Goal: Check status: Check status

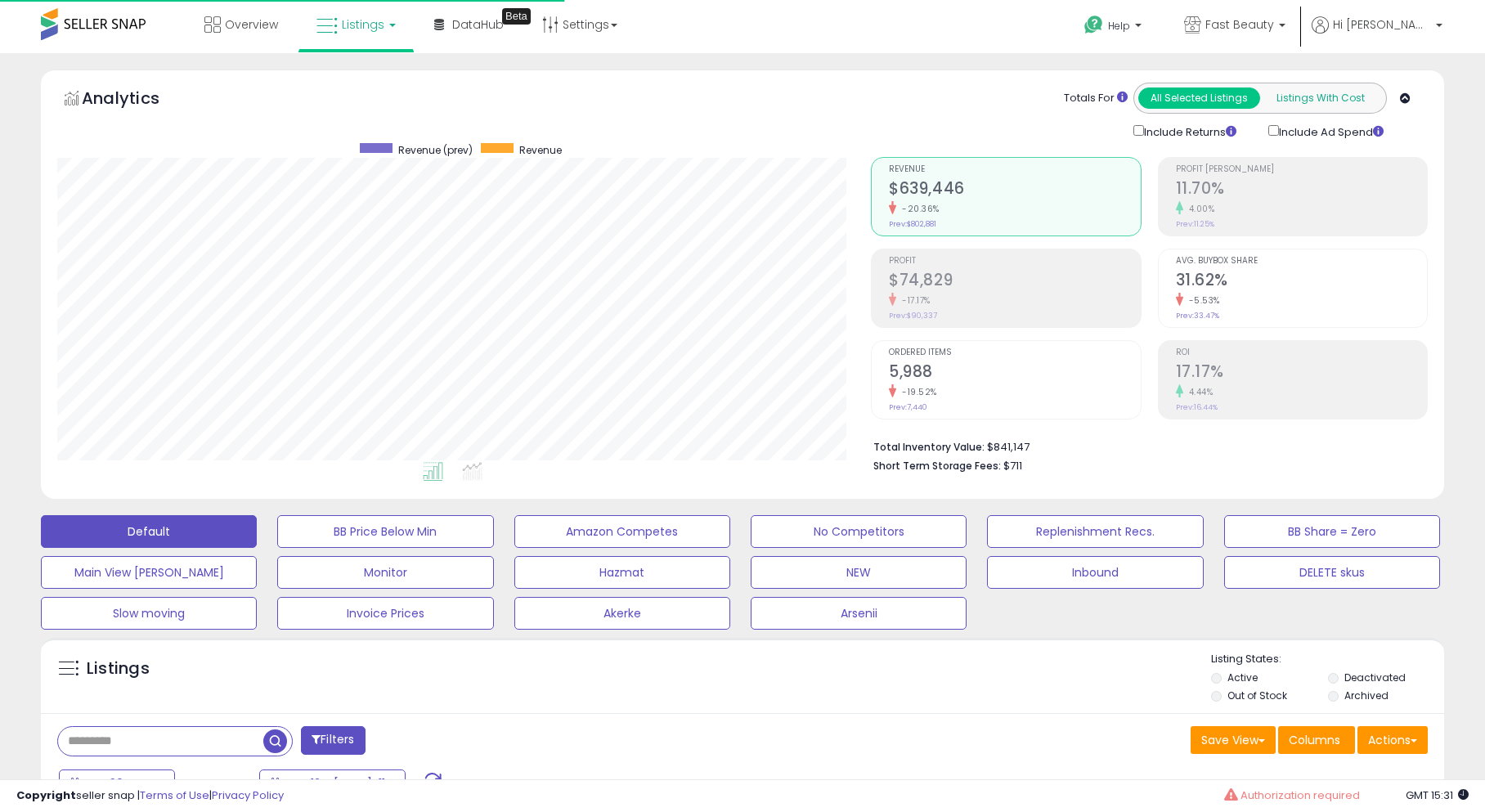
scroll to position [335, 814]
click at [1274, 27] on span "Fast Beauty" at bounding box center [1240, 25] width 69 height 16
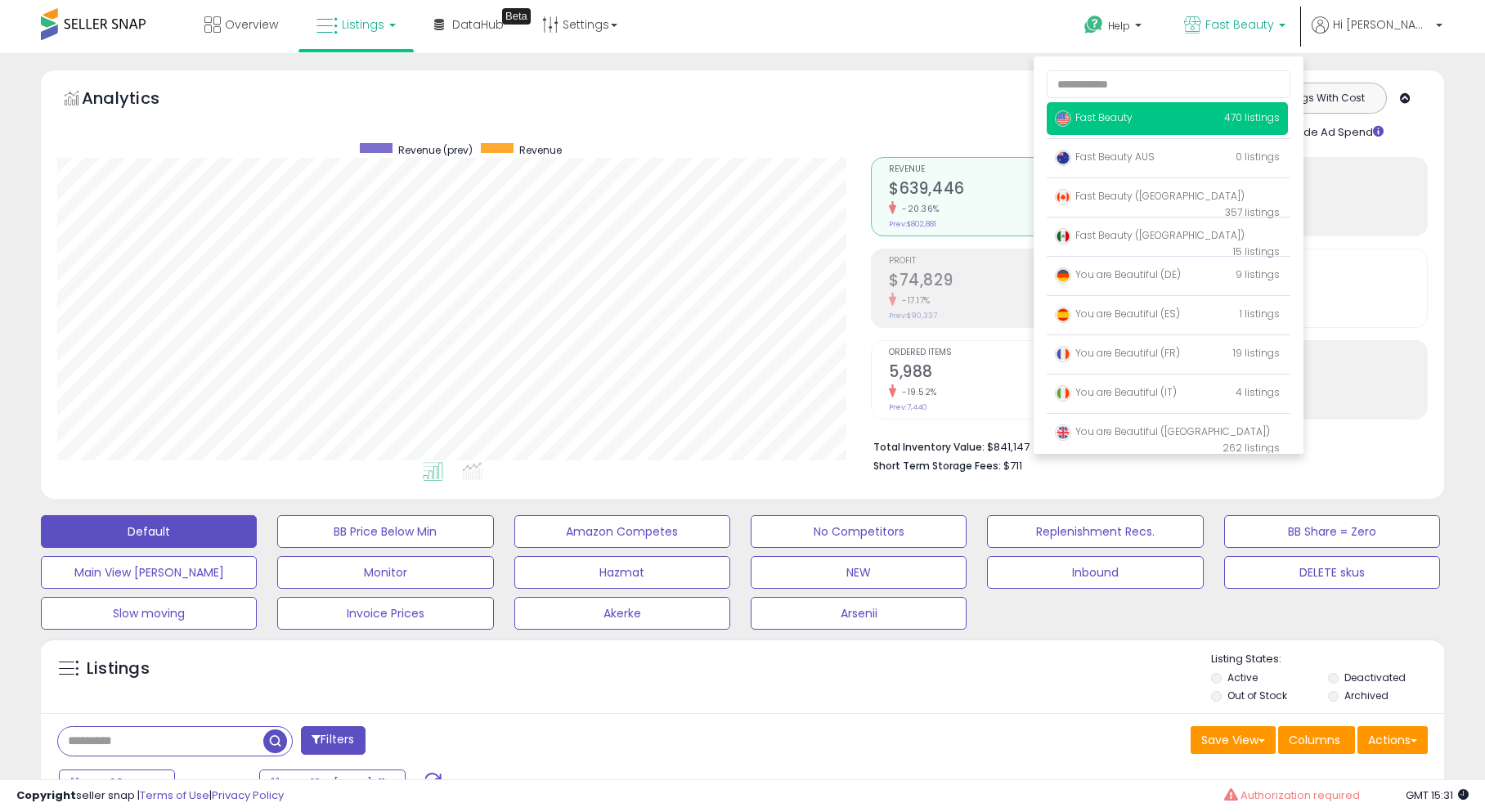
click at [920, 667] on div "Listings" at bounding box center [742, 680] width 1404 height 56
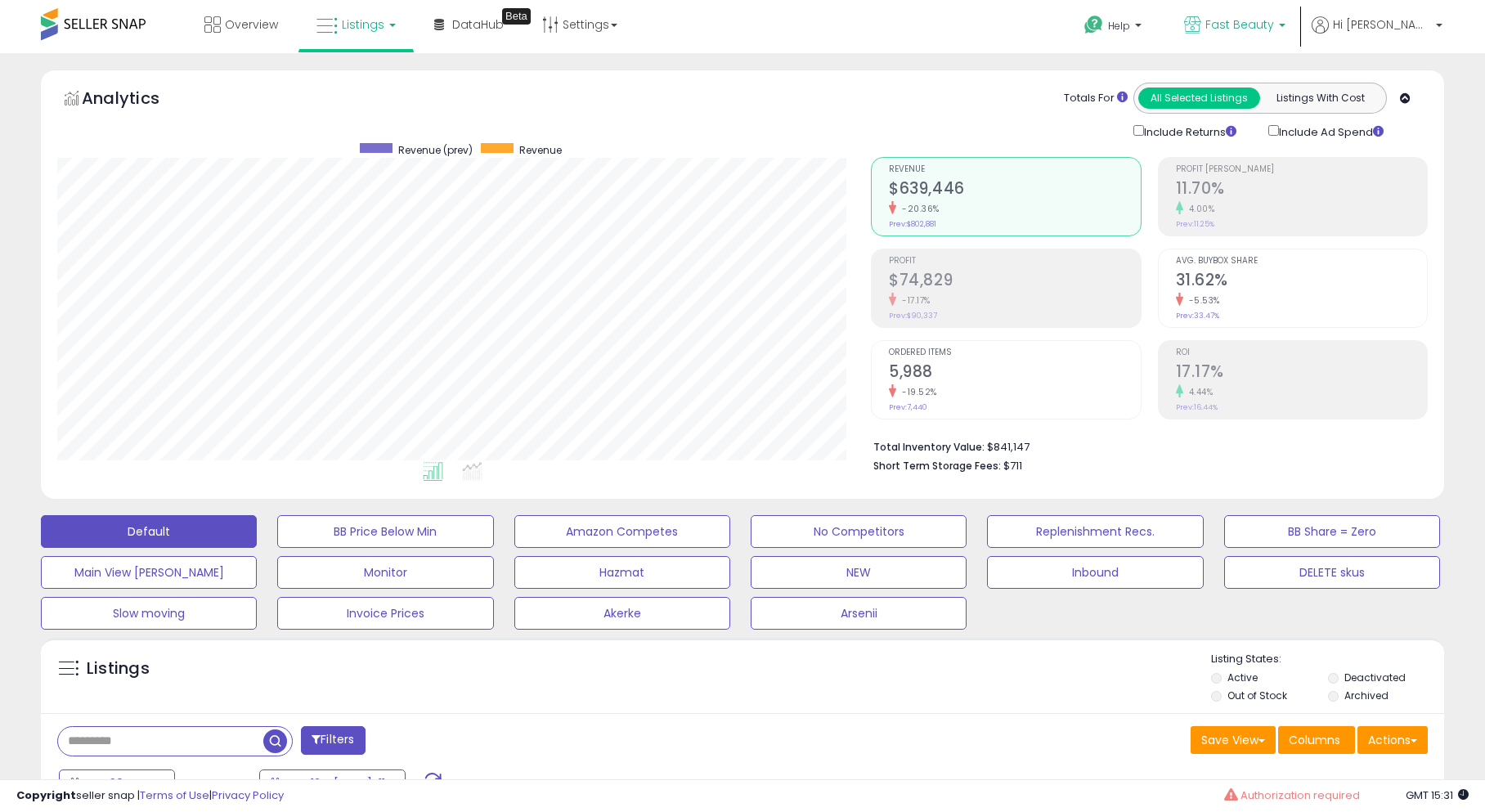
click at [1224, 32] on link "Fast Beauty" at bounding box center [1234, 26] width 126 height 53
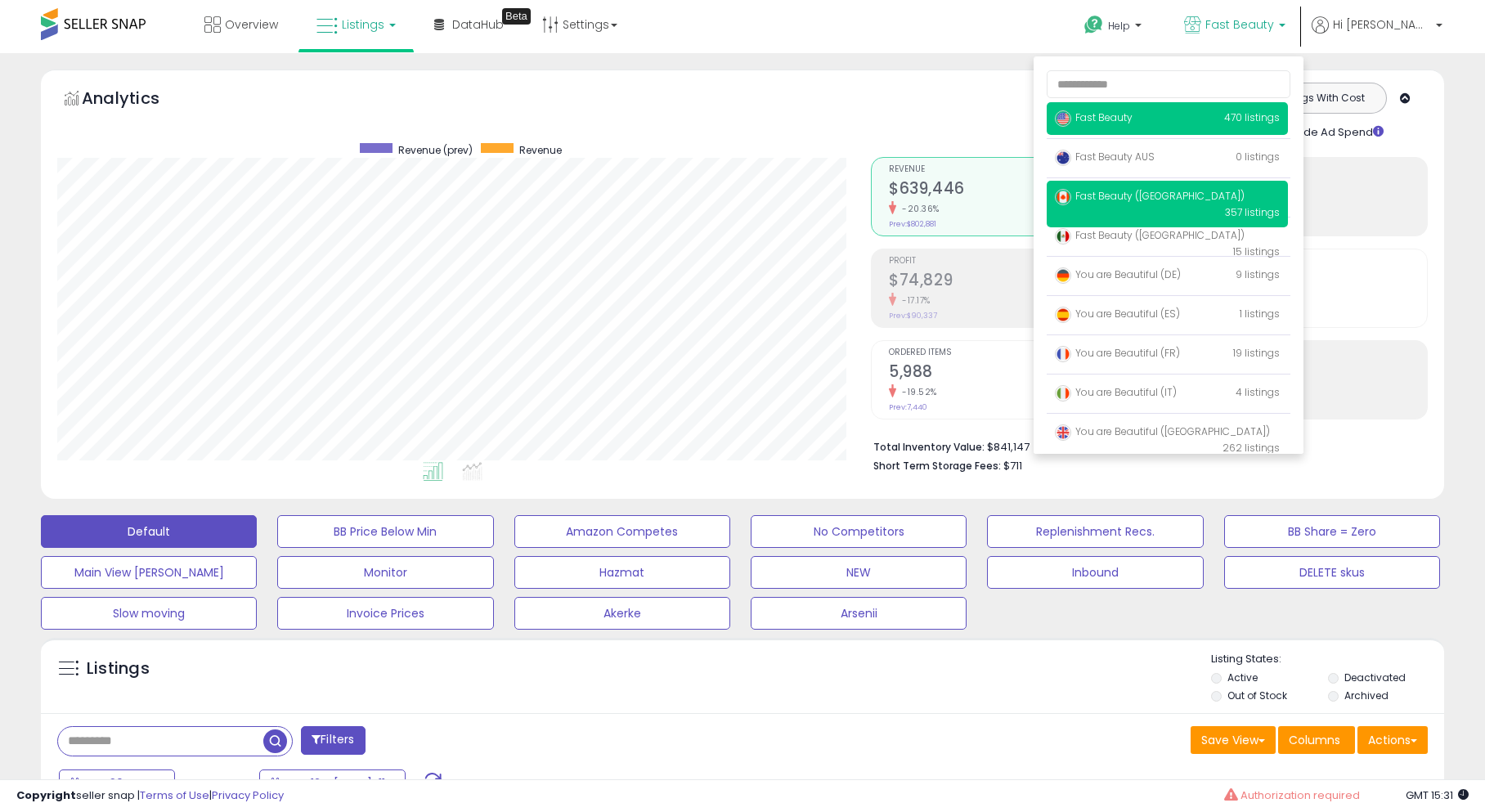
click at [1221, 199] on span "Fast Beauty ([GEOGRAPHIC_DATA])" at bounding box center [1150, 195] width 190 height 14
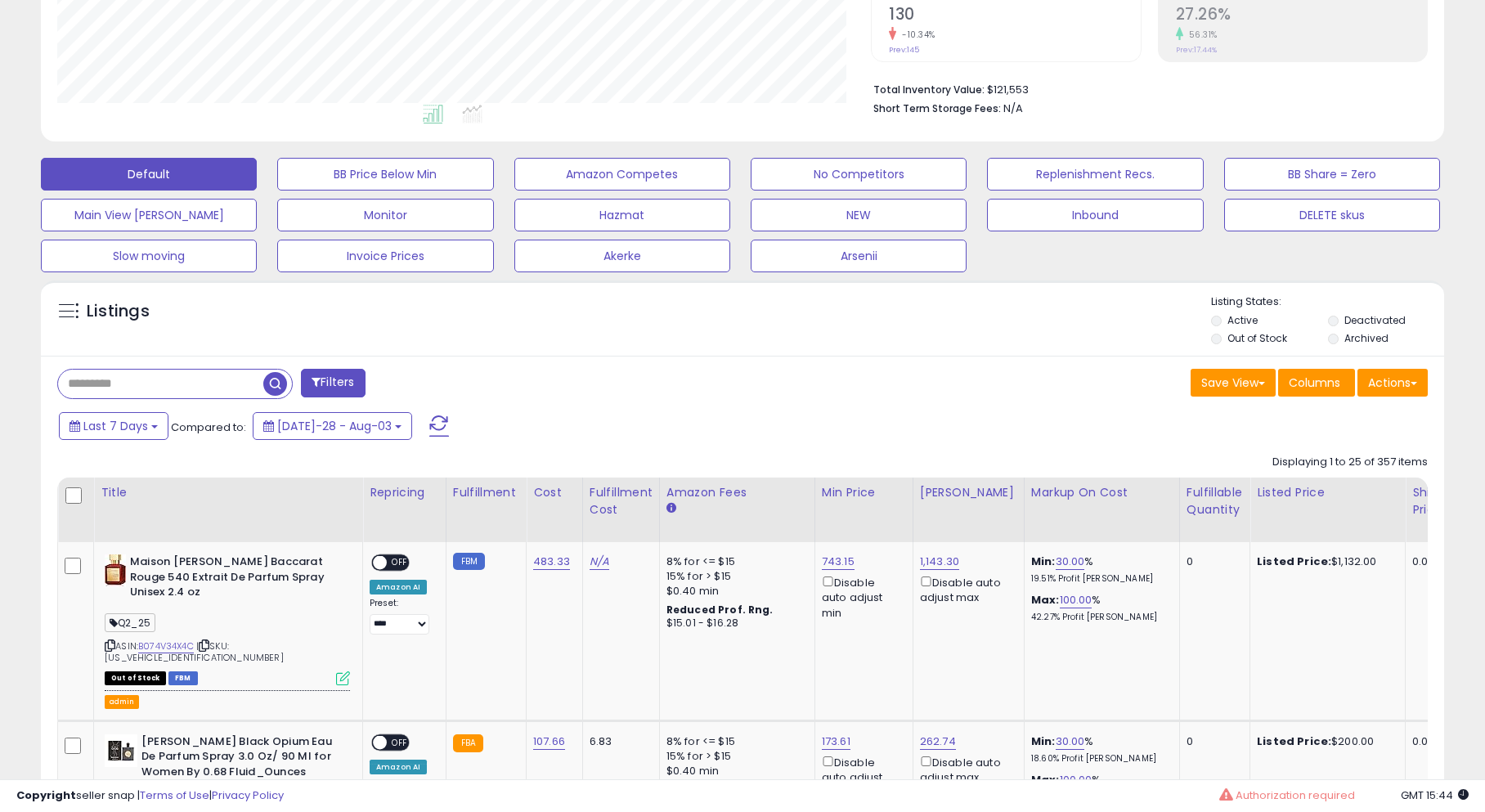
scroll to position [351, 0]
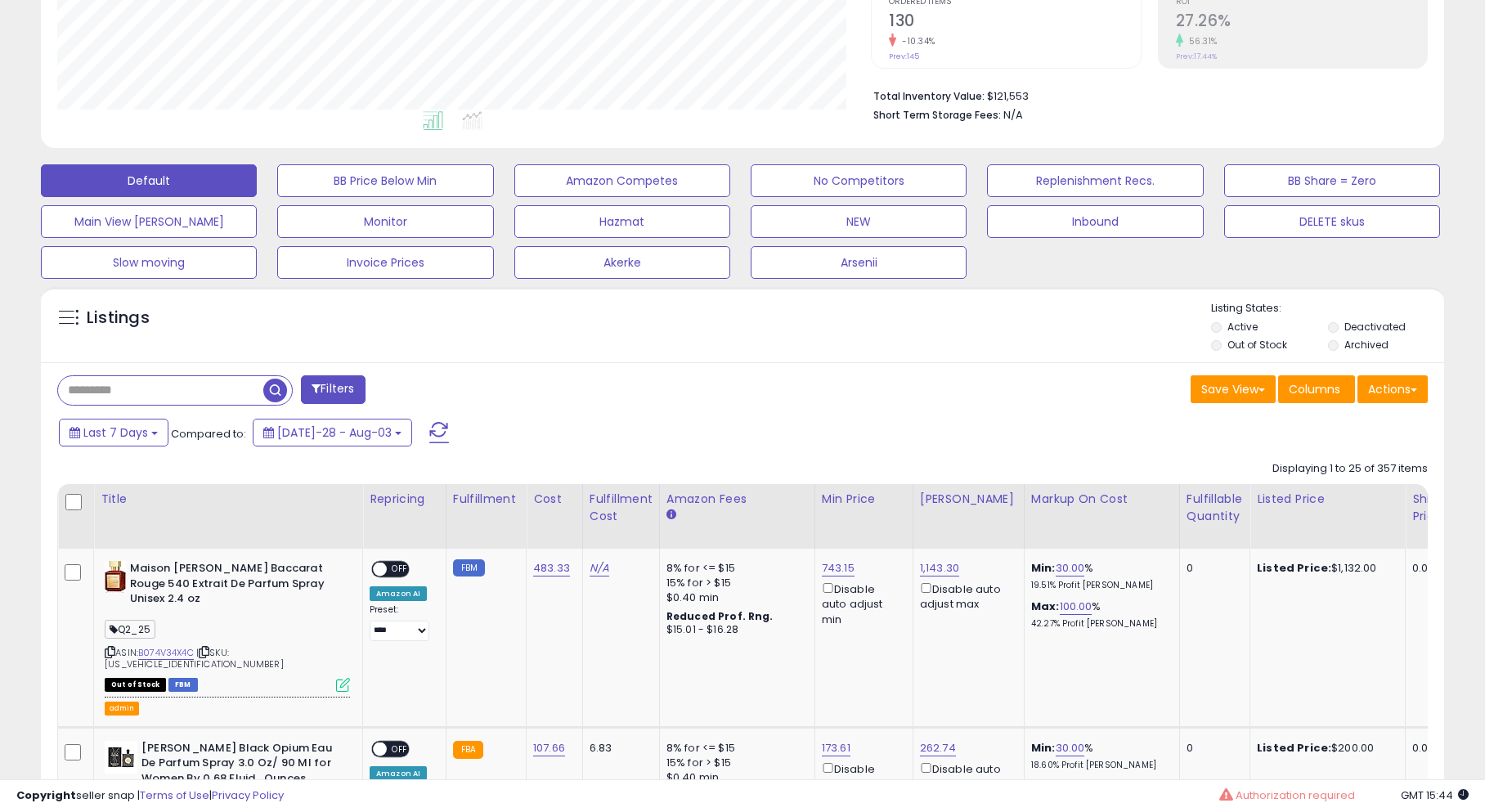
click at [447, 377] on div "Filters" at bounding box center [393, 392] width 697 height 33
click at [430, 429] on span at bounding box center [439, 433] width 20 height 21
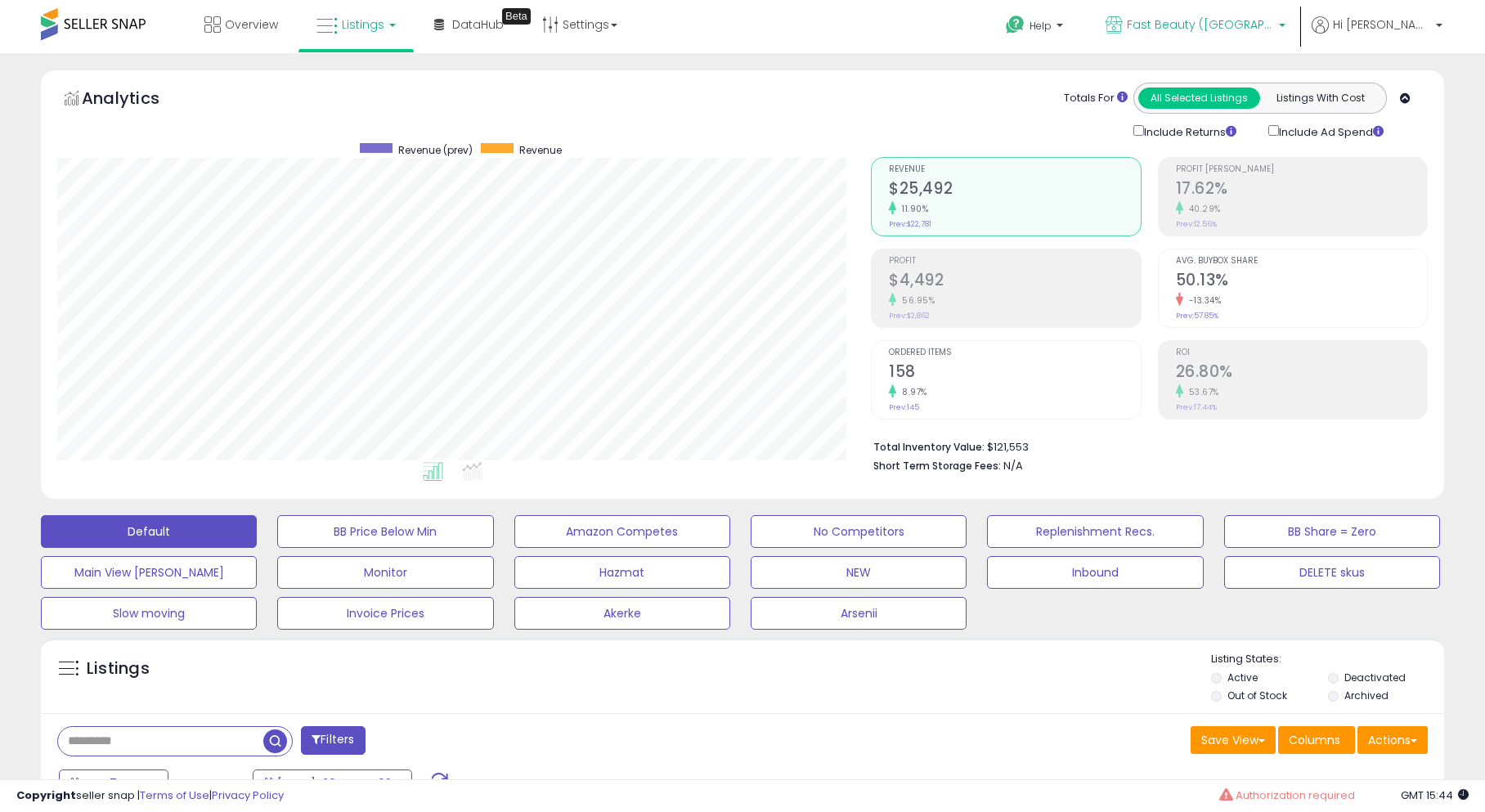
scroll to position [335, 814]
click at [1230, 30] on span "Fast Beauty ([GEOGRAPHIC_DATA])" at bounding box center [1200, 25] width 147 height 16
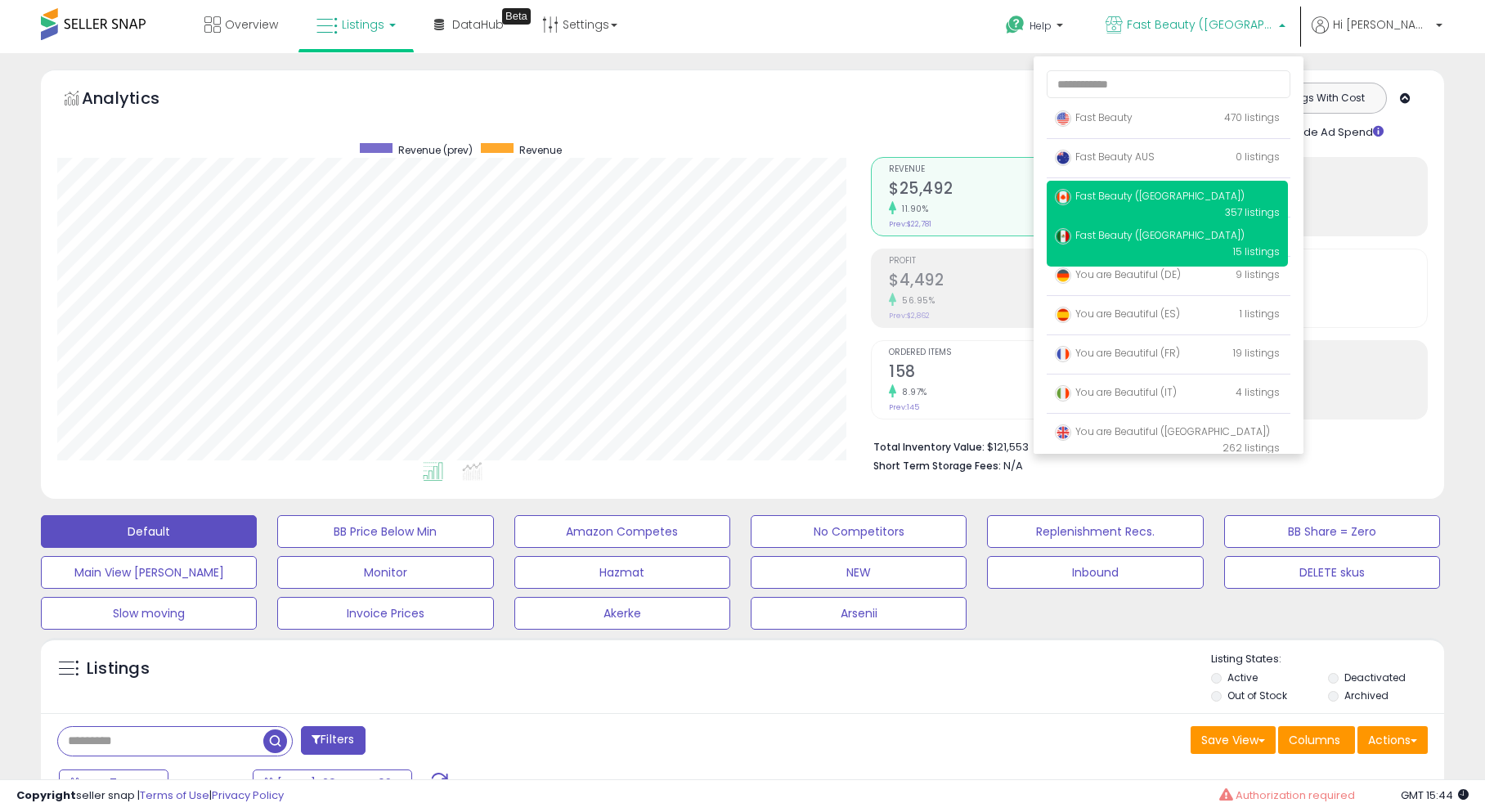
click at [1196, 235] on span "Fast Beauty ([GEOGRAPHIC_DATA])" at bounding box center [1150, 235] width 190 height 14
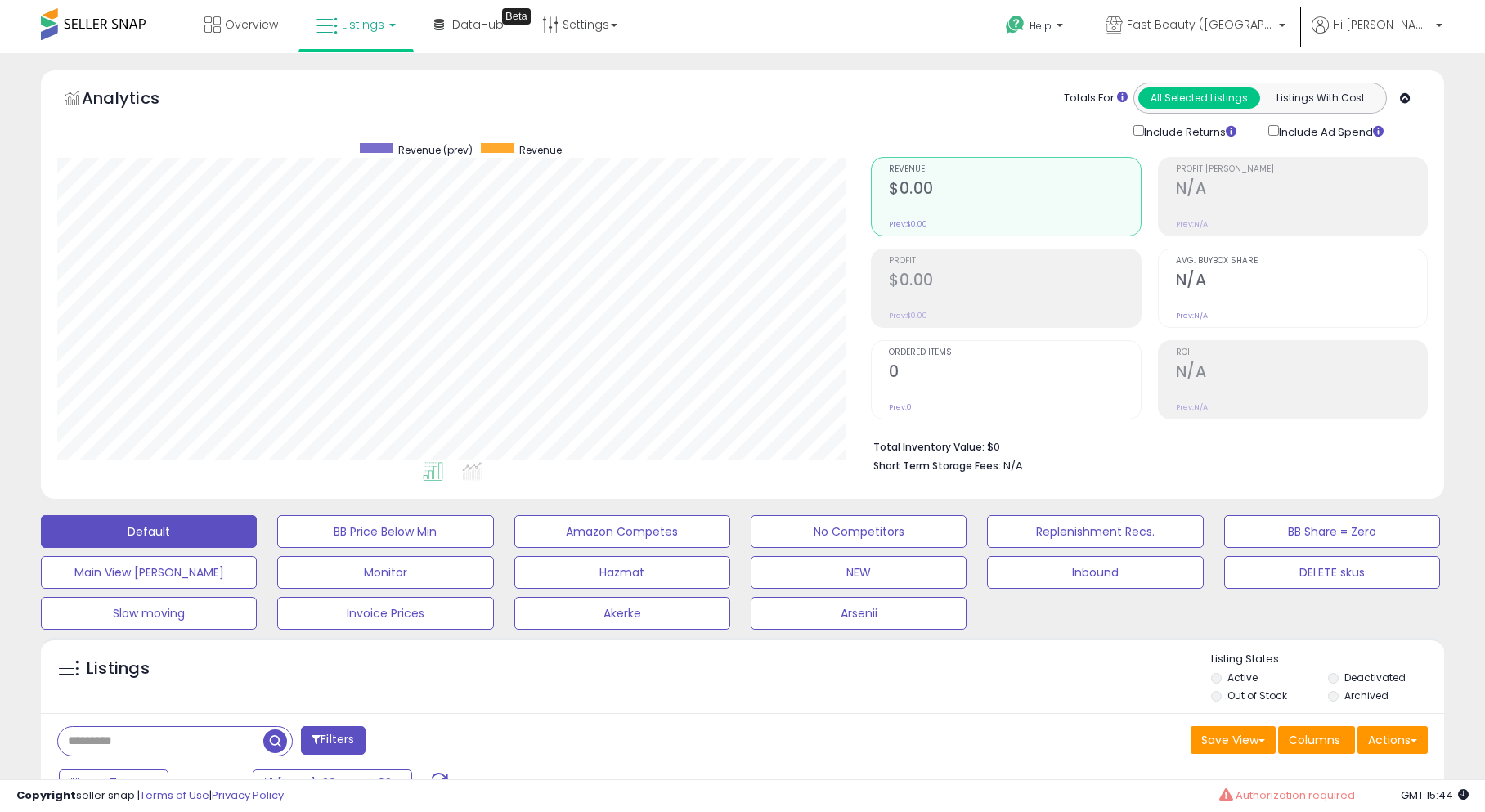
scroll to position [289, 0]
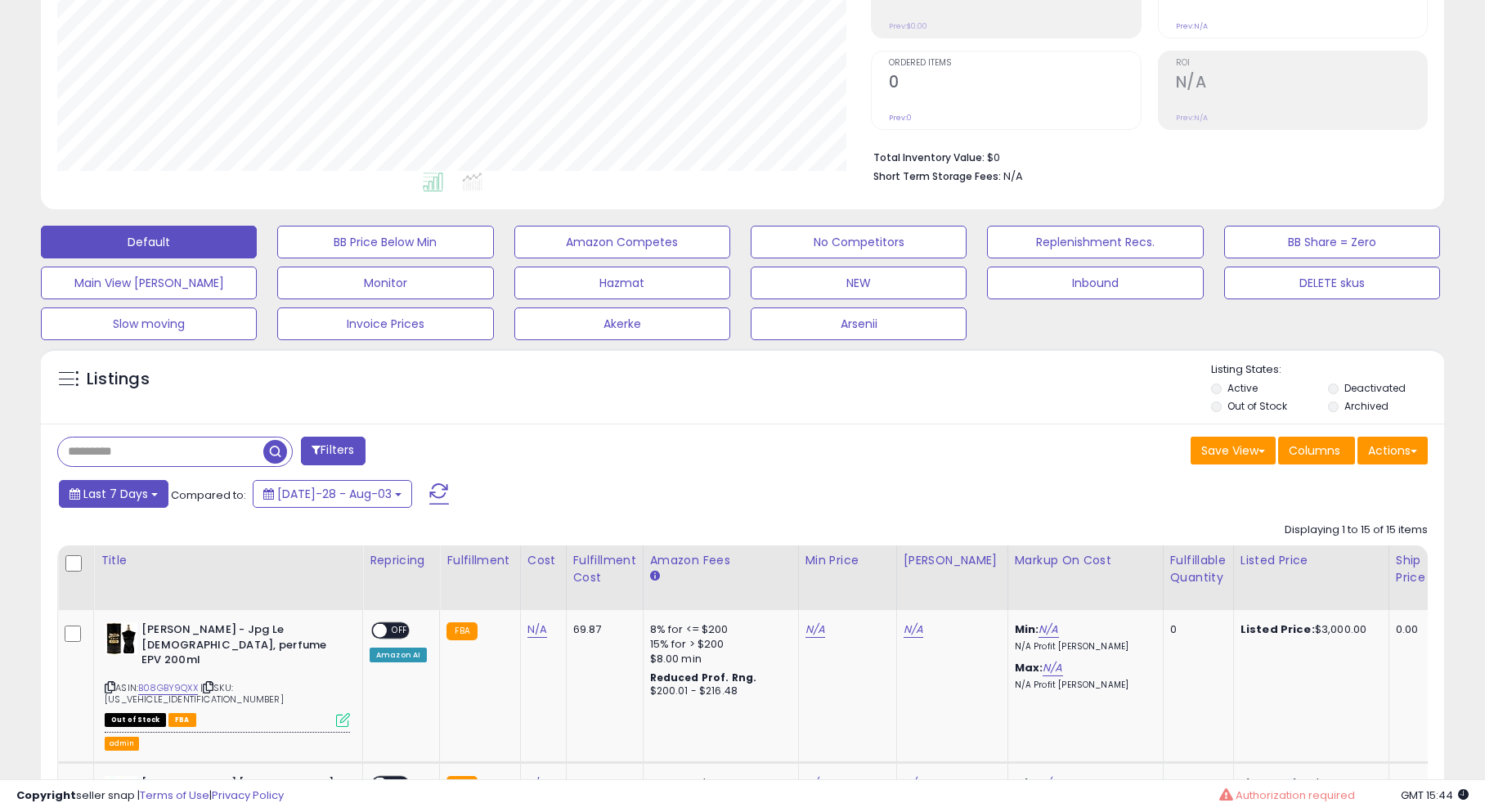
click at [97, 492] on span "Last 7 Days" at bounding box center [116, 493] width 65 height 16
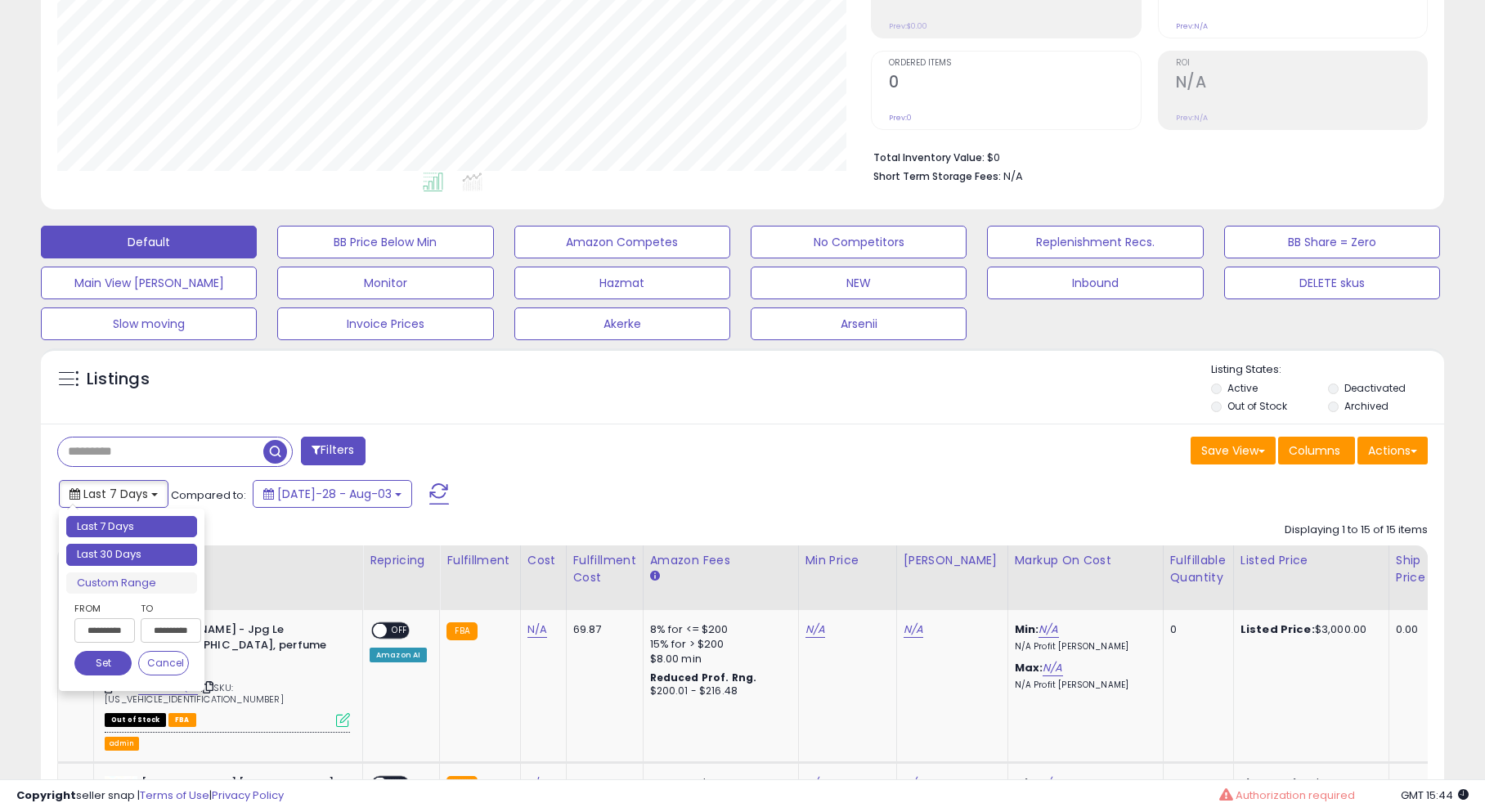
type input "**********"
click at [126, 549] on li "Last 30 Days" at bounding box center [131, 554] width 131 height 22
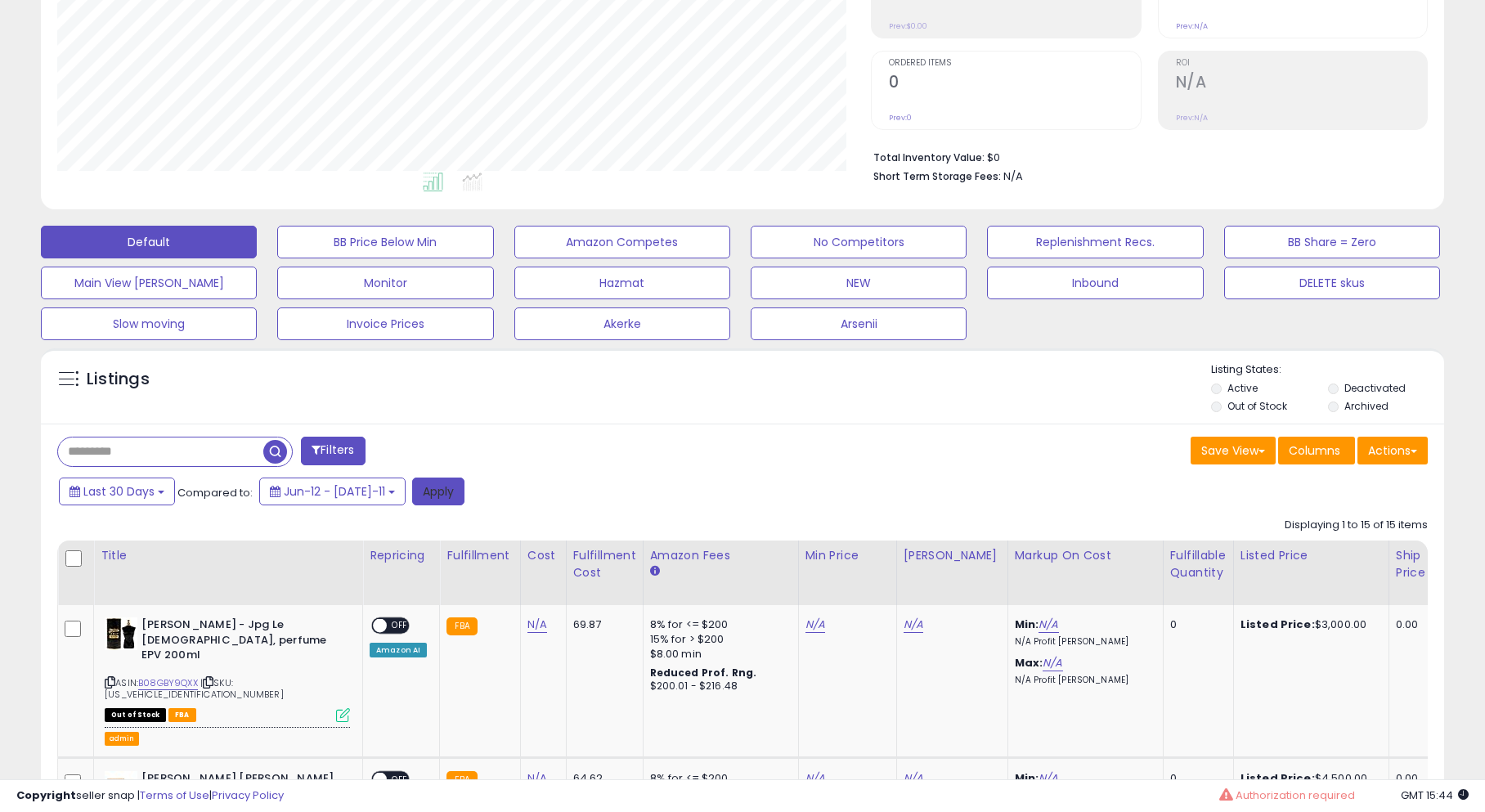
click at [412, 484] on button "Apply" at bounding box center [439, 492] width 53 height 28
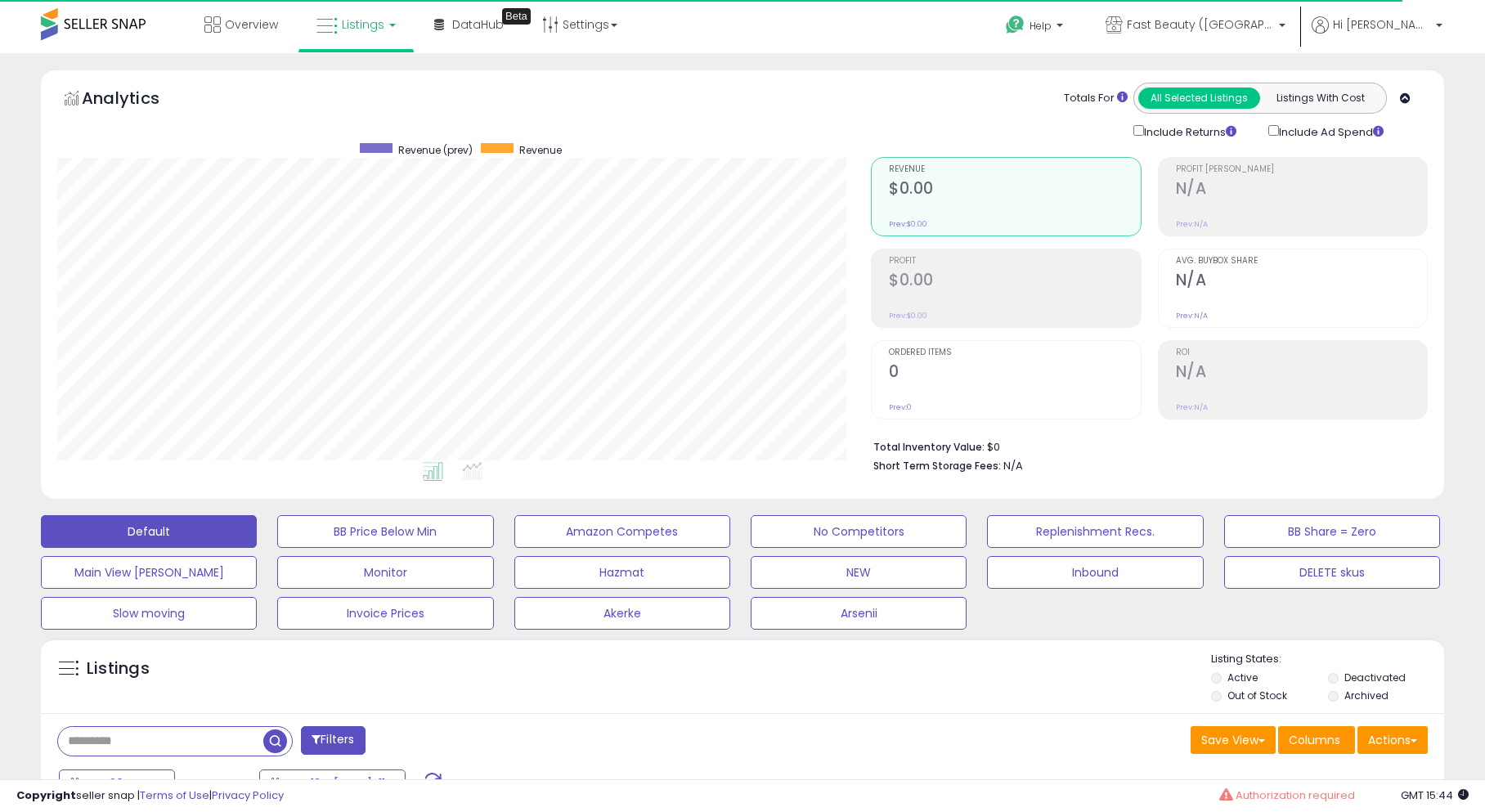
scroll to position [335, 814]
click at [1258, 32] on span "Fast Beauty ([GEOGRAPHIC_DATA])" at bounding box center [1200, 25] width 147 height 16
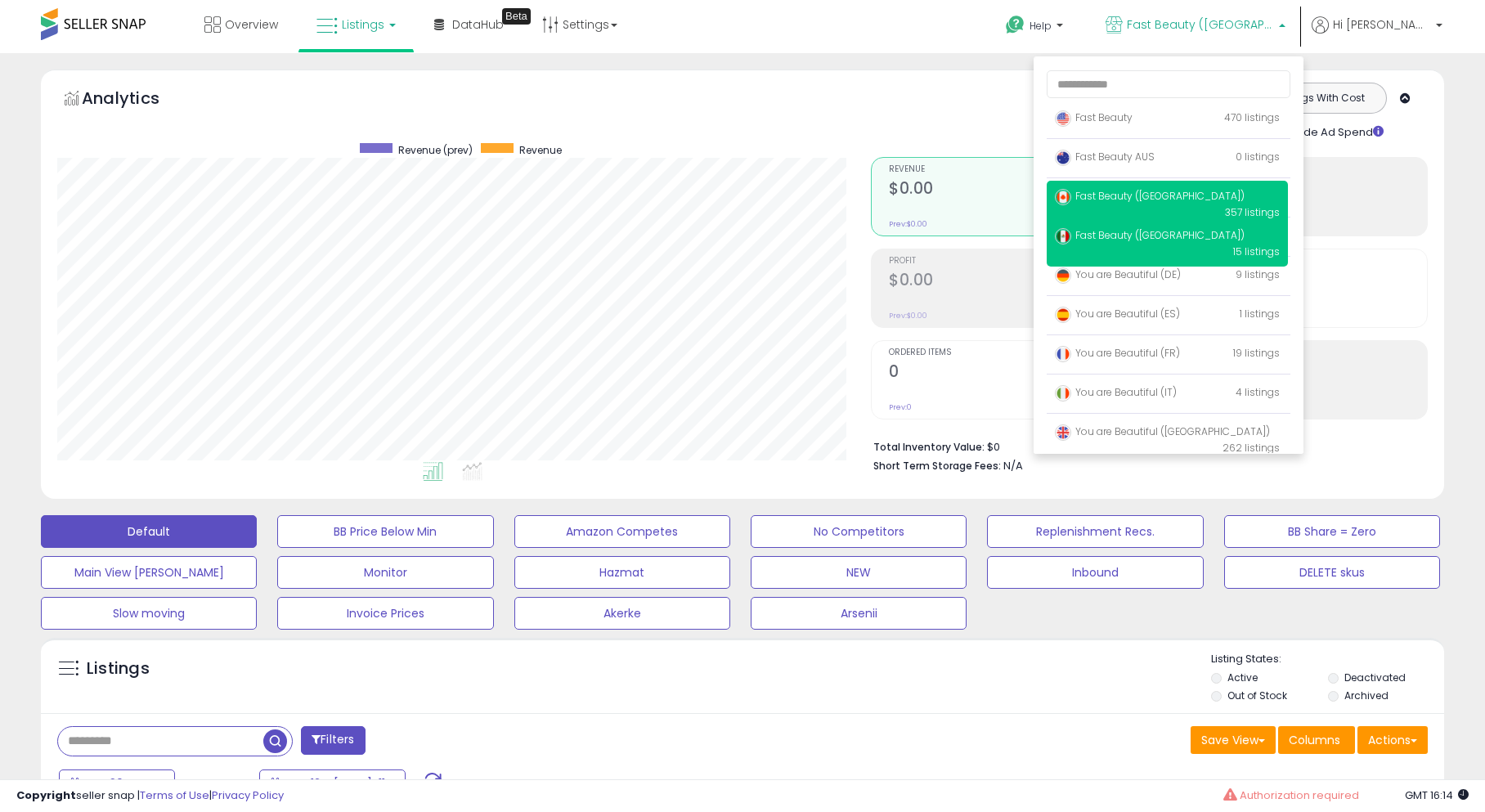
click at [1155, 193] on span "Fast Beauty ([GEOGRAPHIC_DATA])" at bounding box center [1150, 195] width 190 height 14
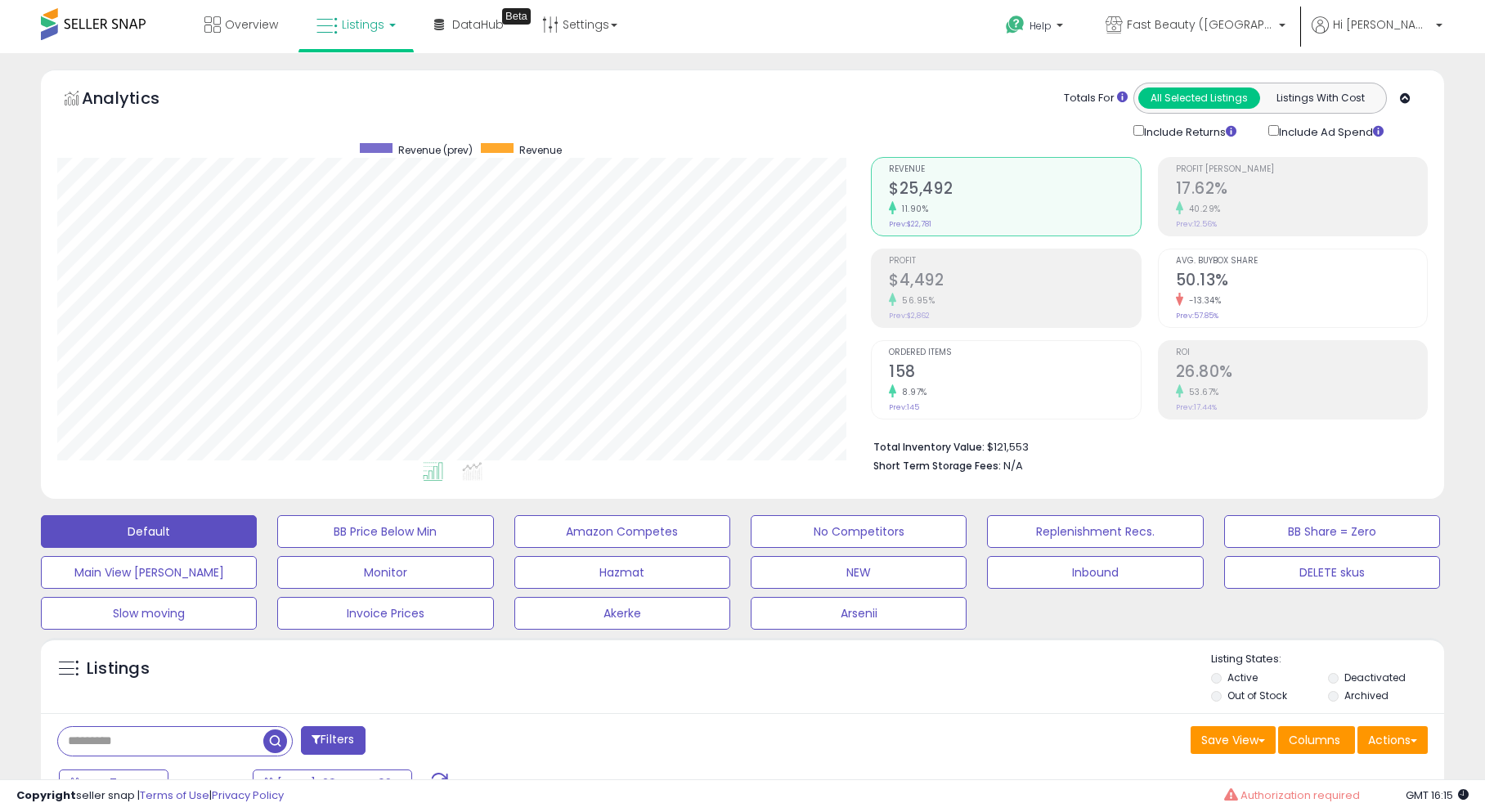
scroll to position [227, 0]
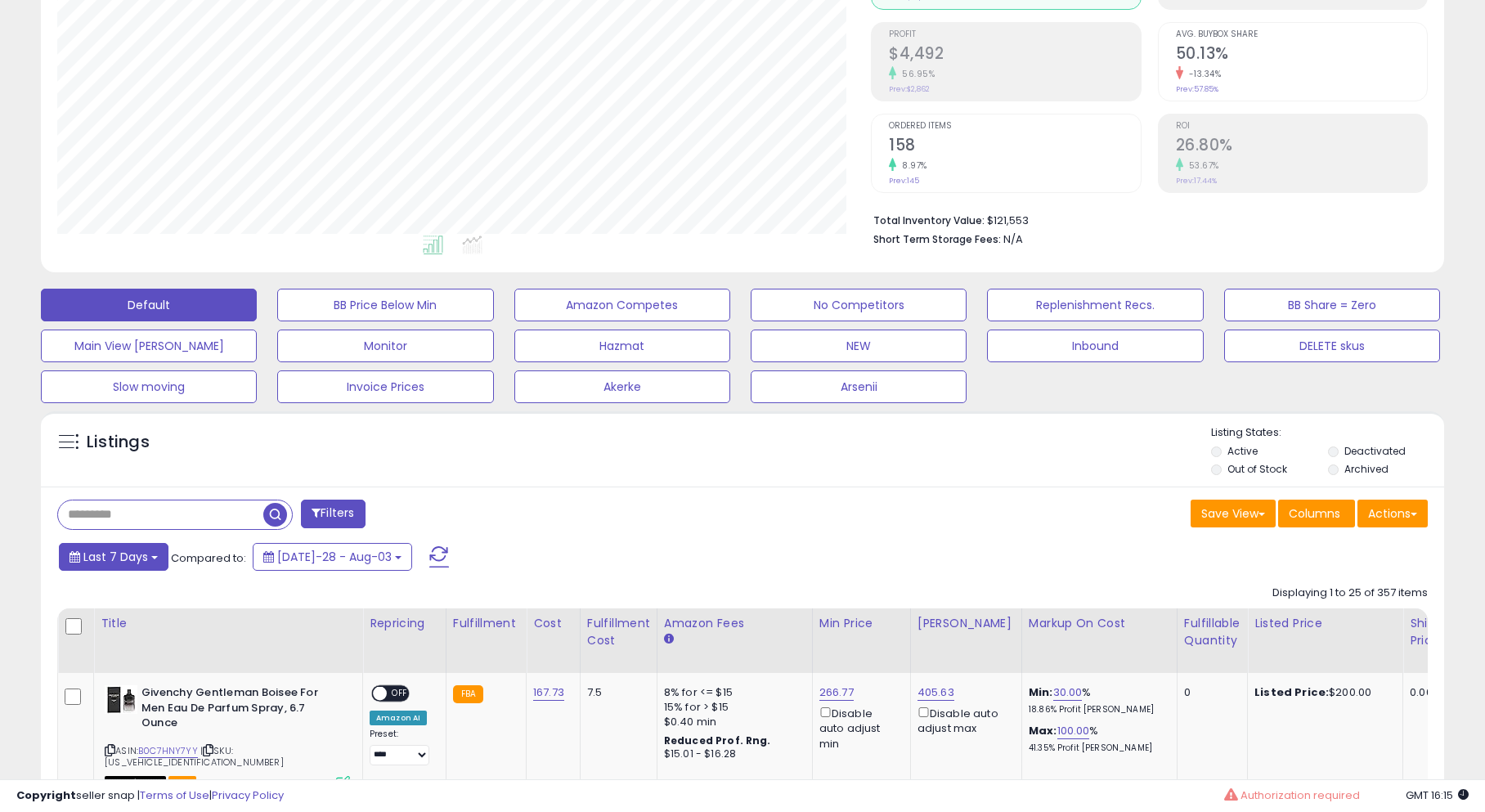
click at [118, 563] on span "Last 7 Days" at bounding box center [116, 557] width 65 height 16
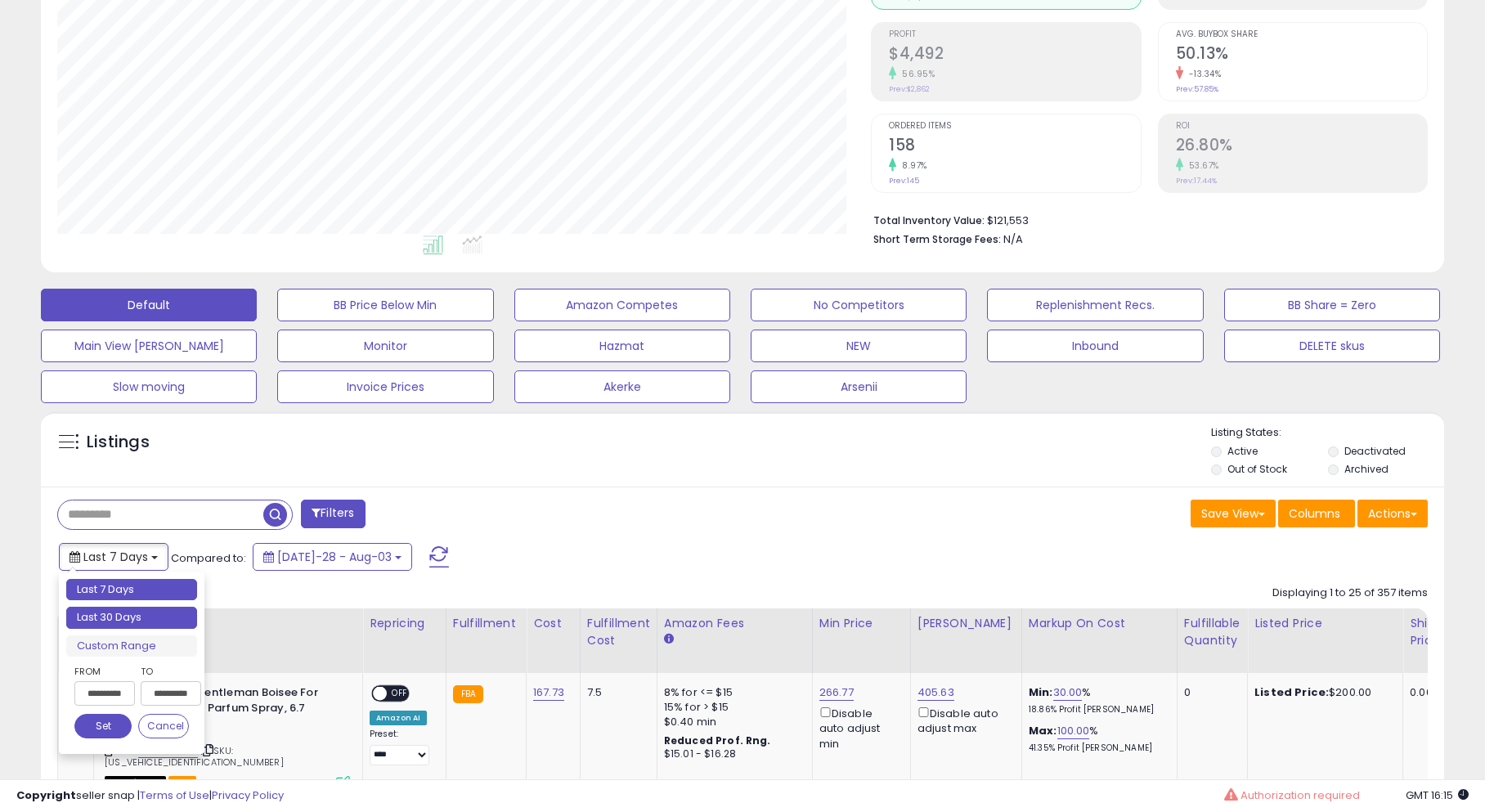
type input "**********"
click at [151, 620] on li "Last 30 Days" at bounding box center [131, 617] width 131 height 22
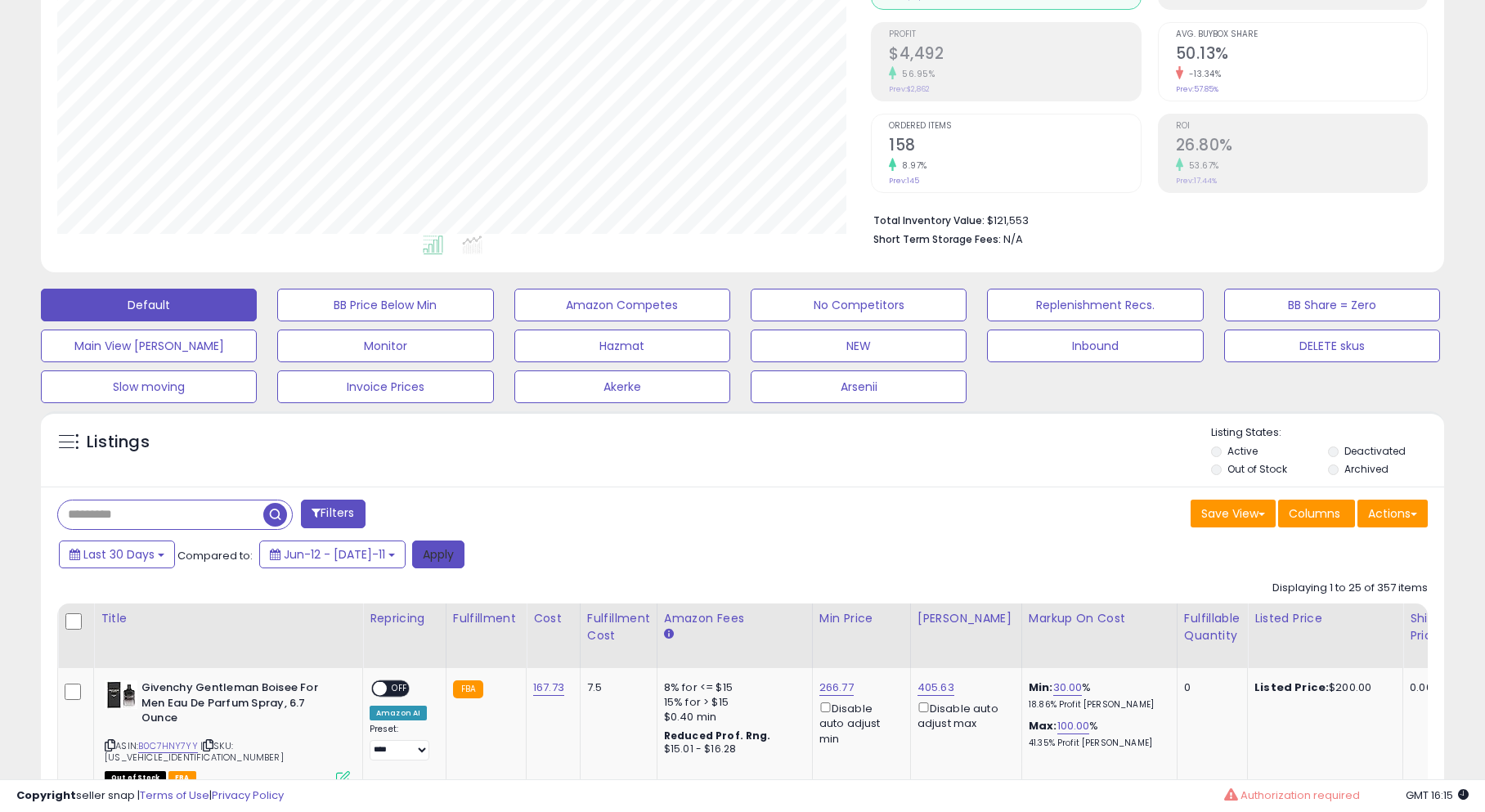
click at [412, 558] on button "Apply" at bounding box center [439, 554] width 53 height 28
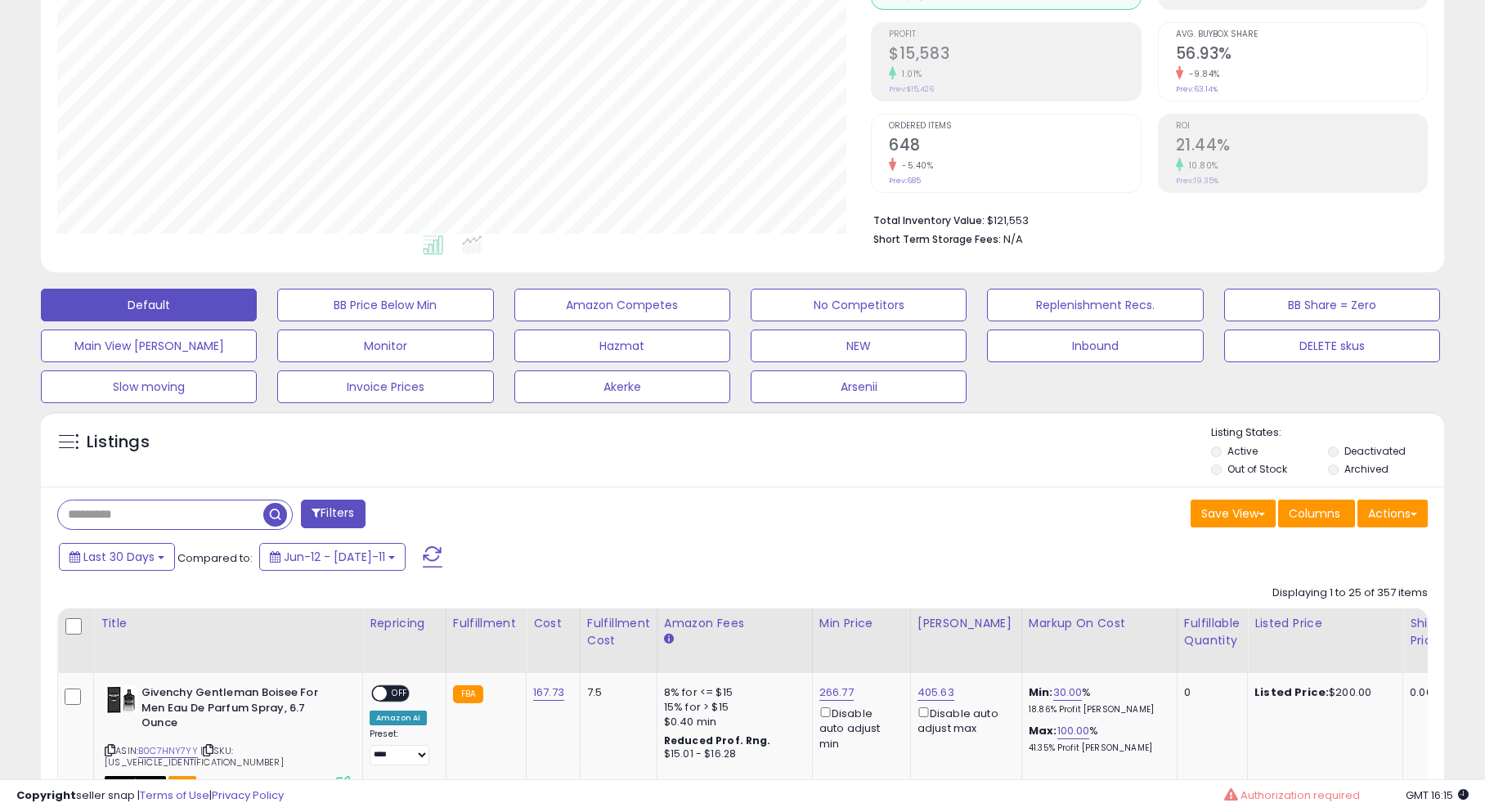
scroll to position [335, 814]
